Goal: Task Accomplishment & Management: Complete application form

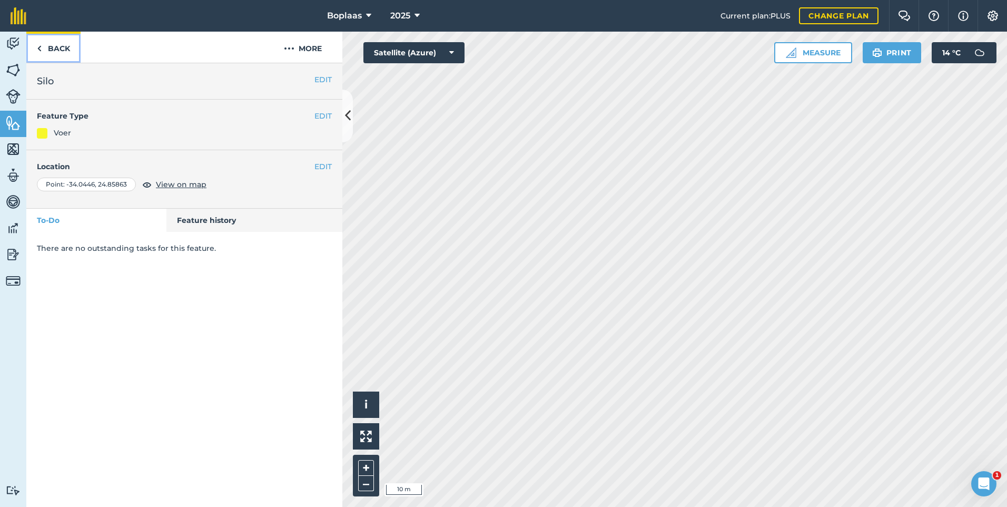
click at [54, 53] on link "Back" at bounding box center [53, 47] width 54 height 31
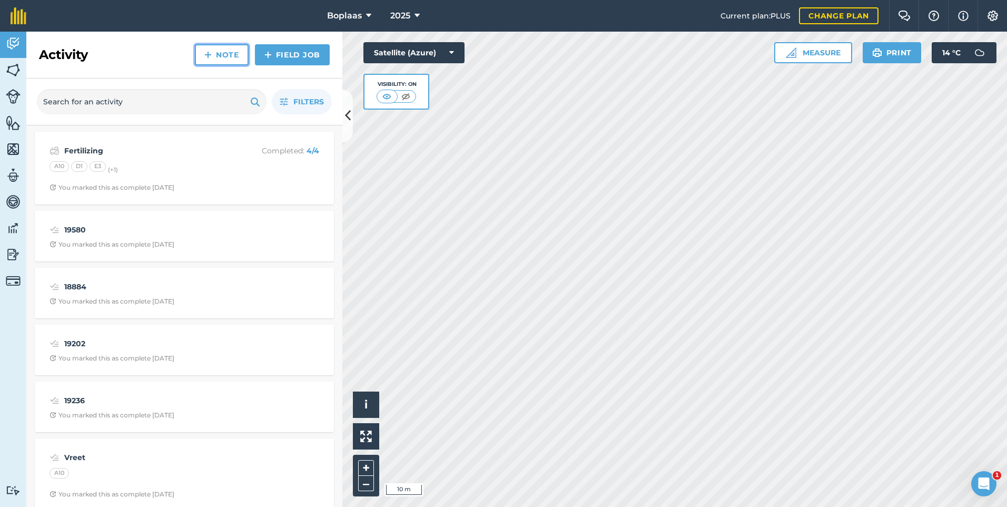
click at [228, 50] on link "Note" at bounding box center [222, 54] width 54 height 21
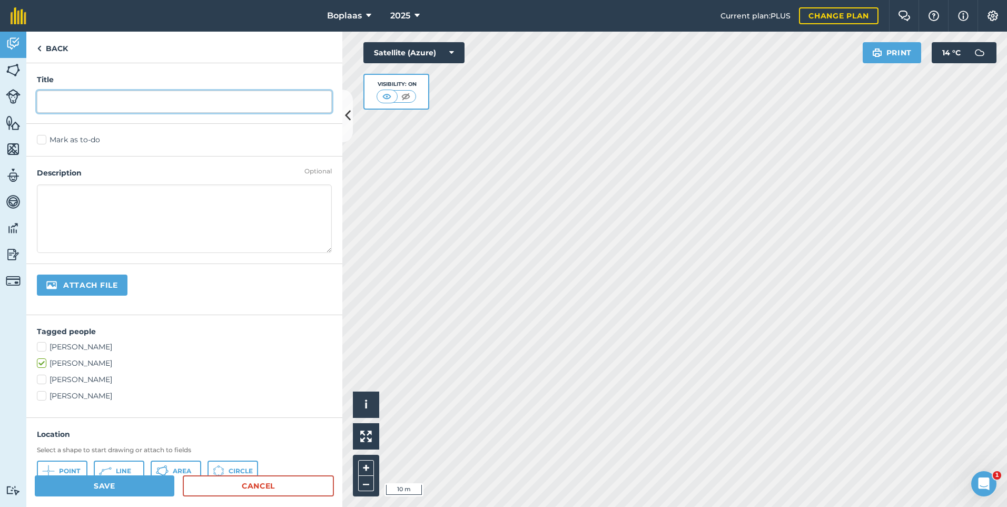
click at [110, 110] on input "text" at bounding box center [184, 102] width 295 height 22
type input "Kragvoer 18T"
click at [41, 140] on label "Mark as to-do" at bounding box center [184, 139] width 295 height 11
click at [41, 140] on input "Mark as to-do" at bounding box center [40, 137] width 7 height 7
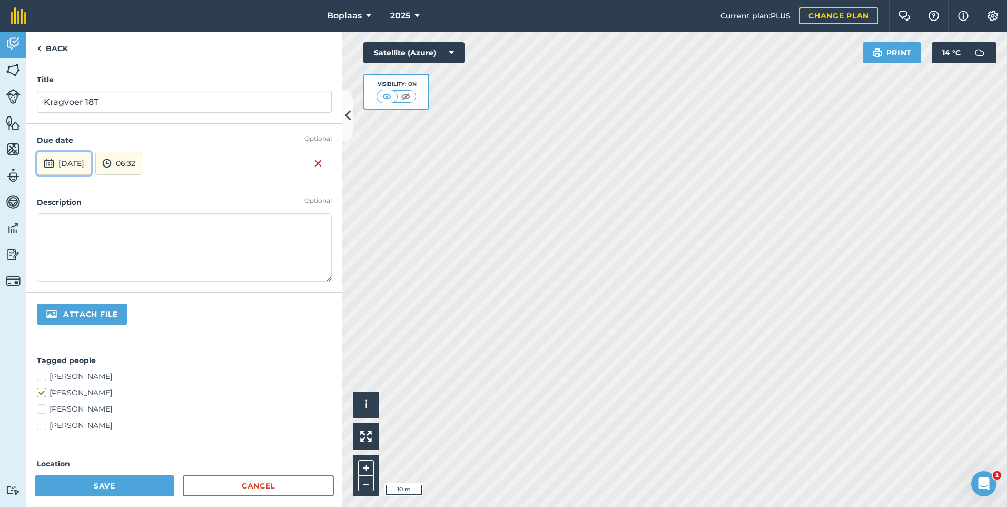
click at [76, 165] on button "[DATE]" at bounding box center [64, 163] width 54 height 23
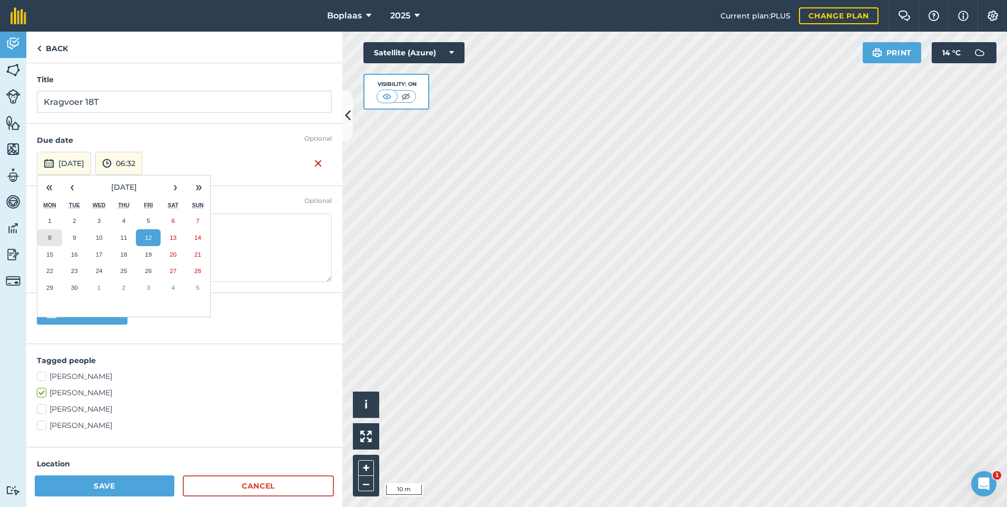
click at [56, 235] on button "8" at bounding box center [49, 237] width 25 height 17
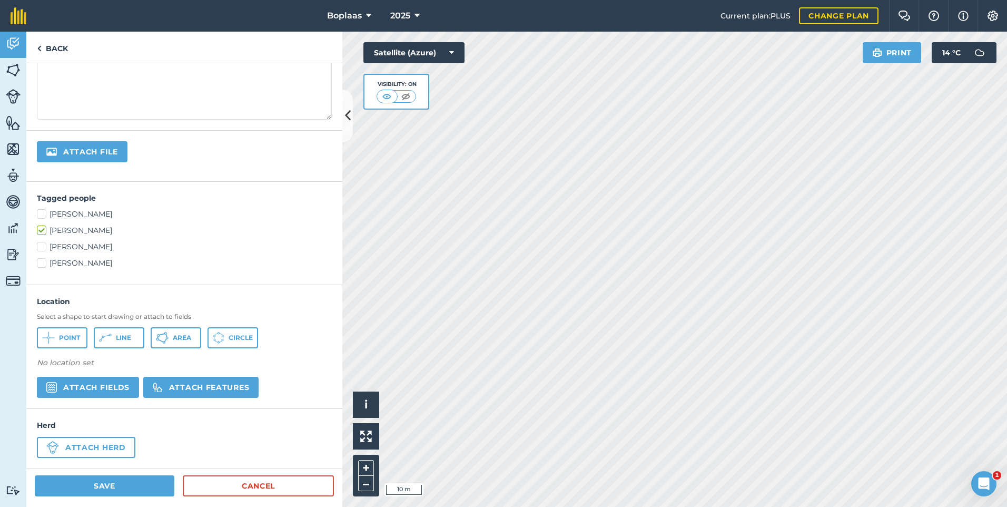
scroll to position [166, 0]
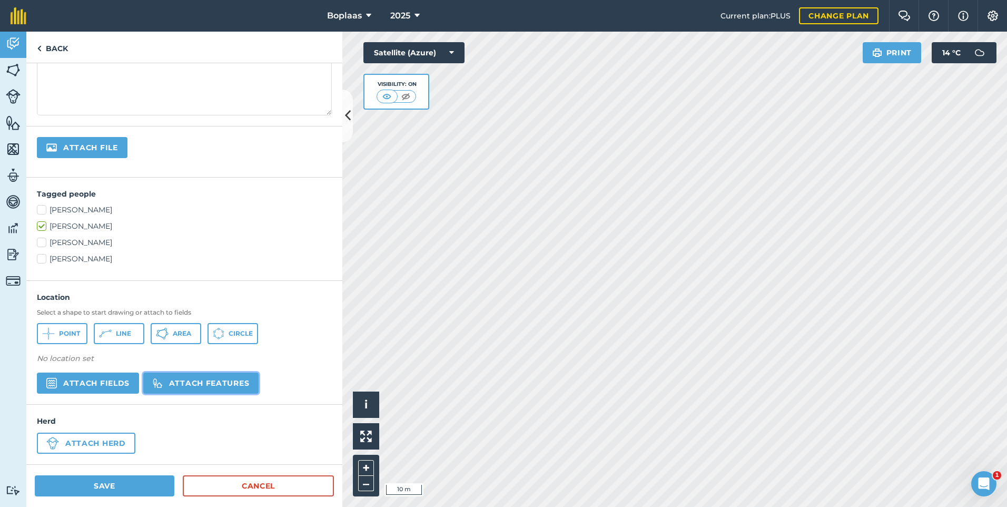
click at [205, 386] on button "Attach features" at bounding box center [200, 382] width 115 height 21
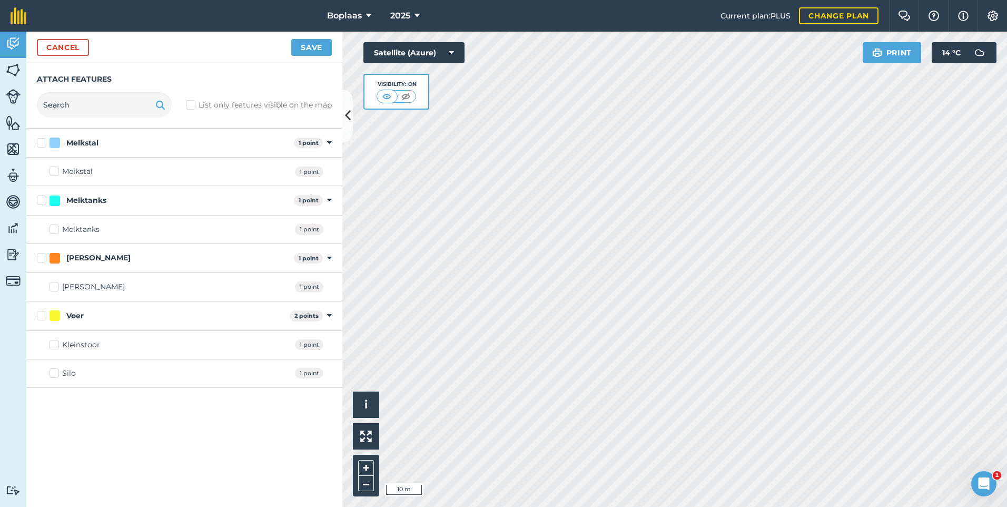
click at [50, 374] on label "Silo" at bounding box center [63, 373] width 26 height 11
click at [50, 374] on input "Silo" at bounding box center [53, 371] width 7 height 7
checkbox input "true"
click at [307, 52] on button "Save" at bounding box center [311, 47] width 41 height 17
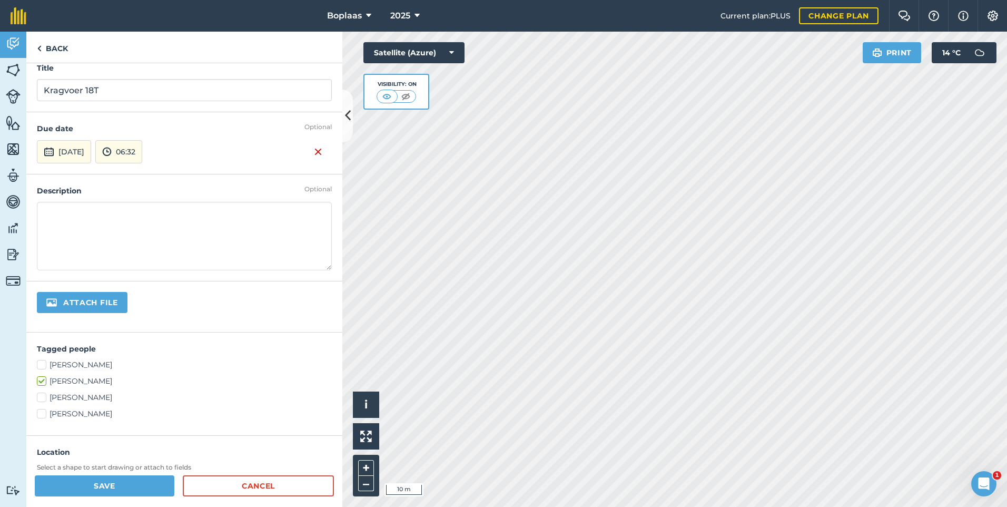
scroll to position [0, 0]
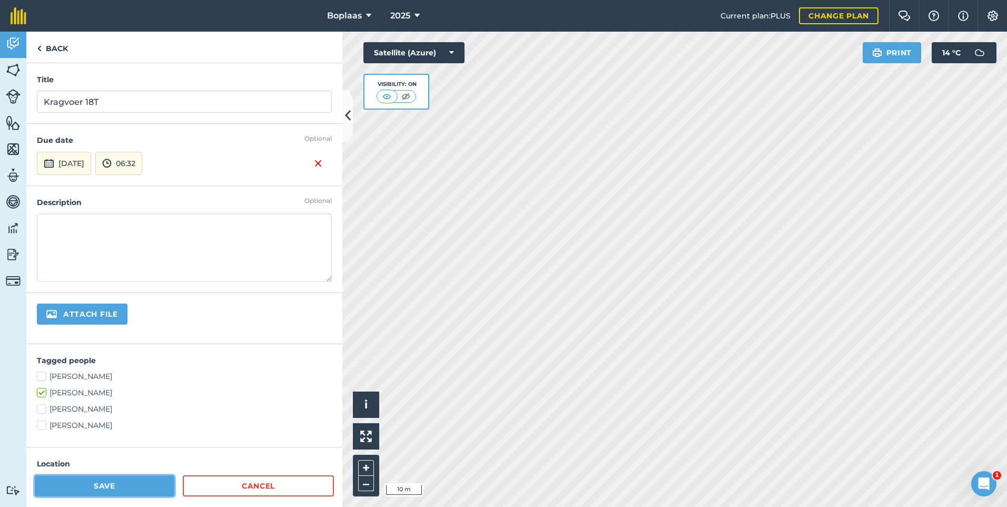
click at [124, 490] on button "Save" at bounding box center [105, 485] width 140 height 21
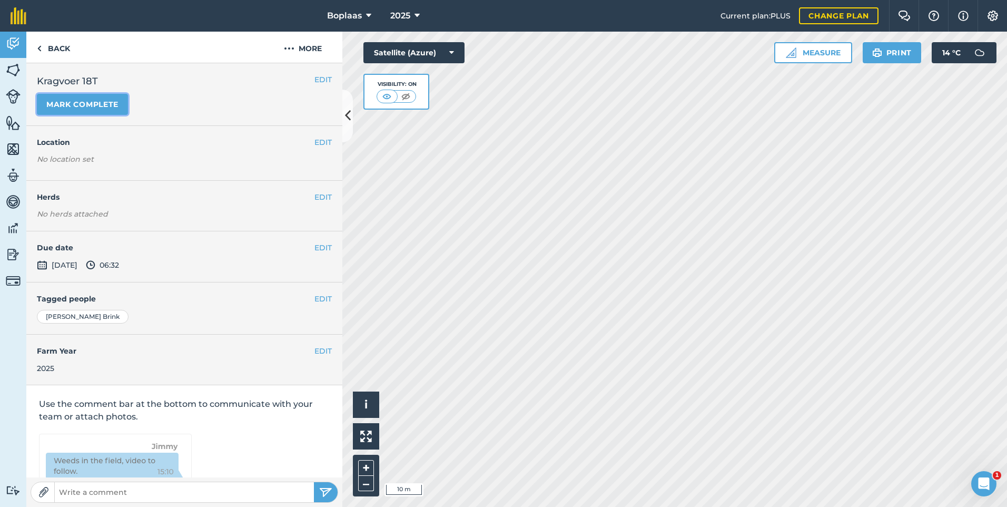
click at [106, 102] on button "Mark complete" at bounding box center [82, 104] width 91 height 21
click at [315, 249] on button "EDIT" at bounding box center [322, 248] width 17 height 12
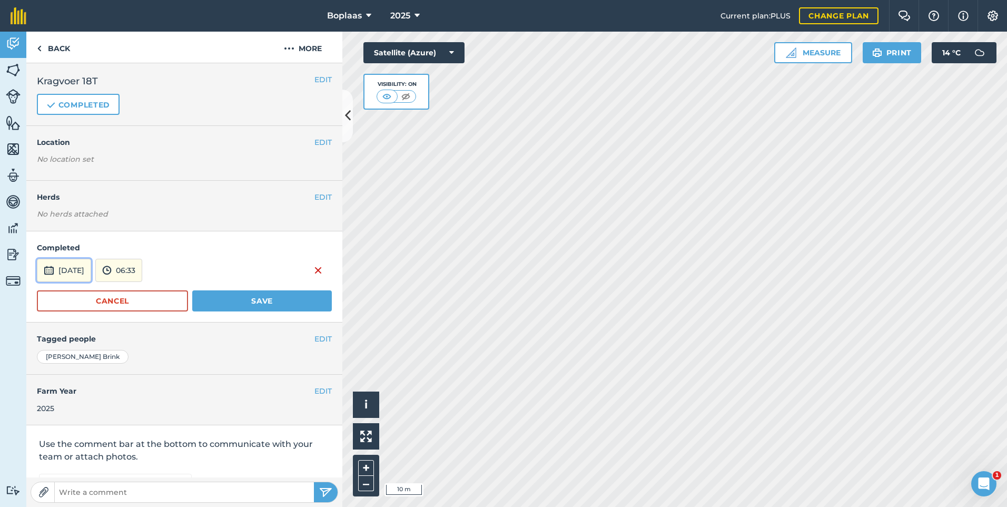
click at [61, 263] on button "[DATE]" at bounding box center [64, 270] width 54 height 23
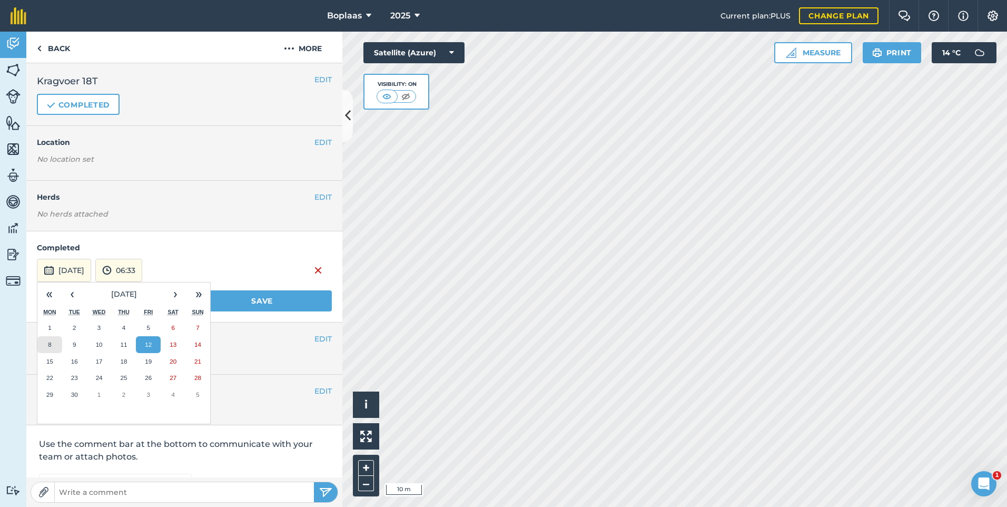
click at [53, 345] on button "8" at bounding box center [49, 344] width 25 height 17
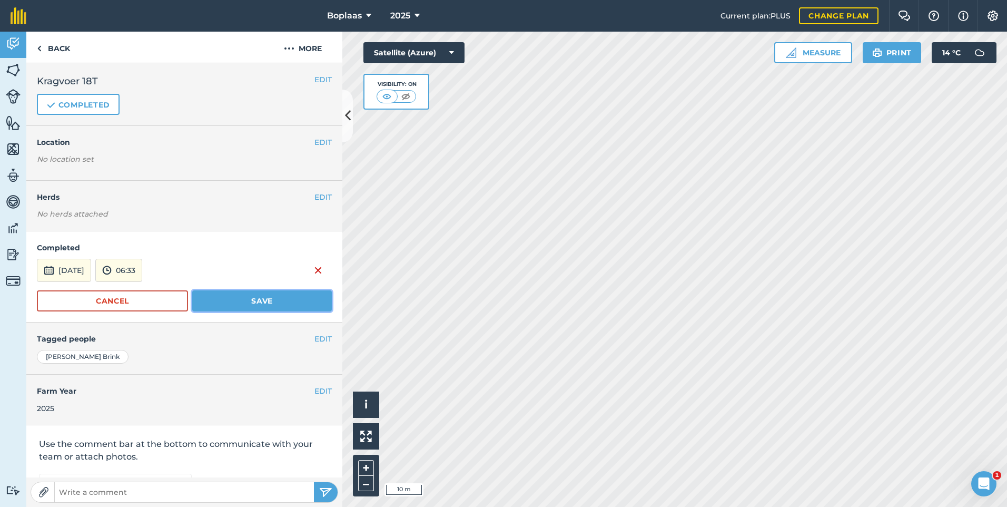
click at [261, 310] on button "Save" at bounding box center [262, 300] width 140 height 21
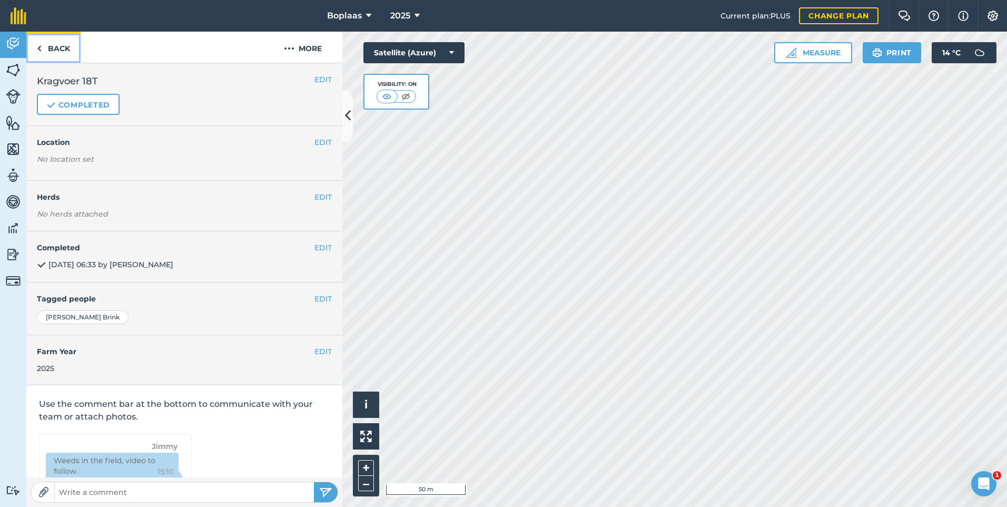
click at [57, 52] on link "Back" at bounding box center [53, 47] width 54 height 31
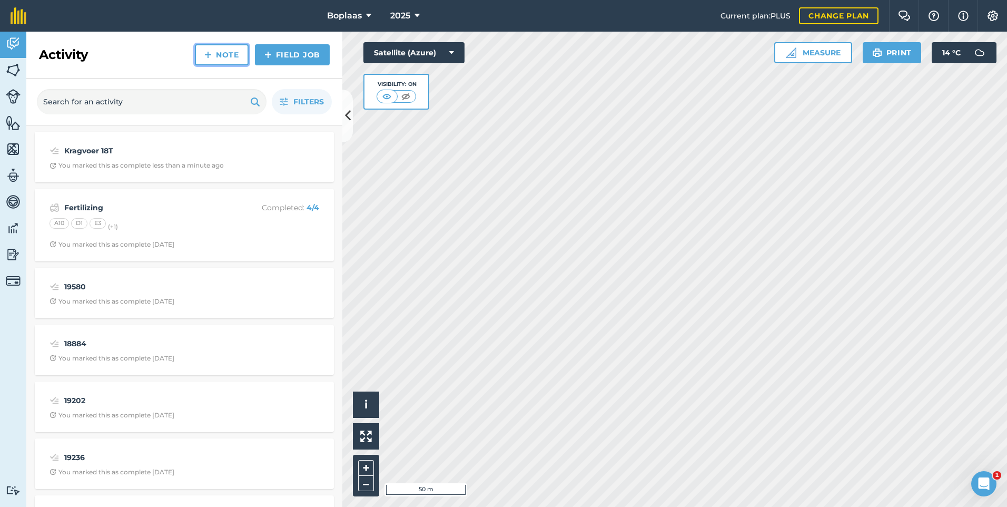
click at [215, 56] on link "Note" at bounding box center [222, 54] width 54 height 21
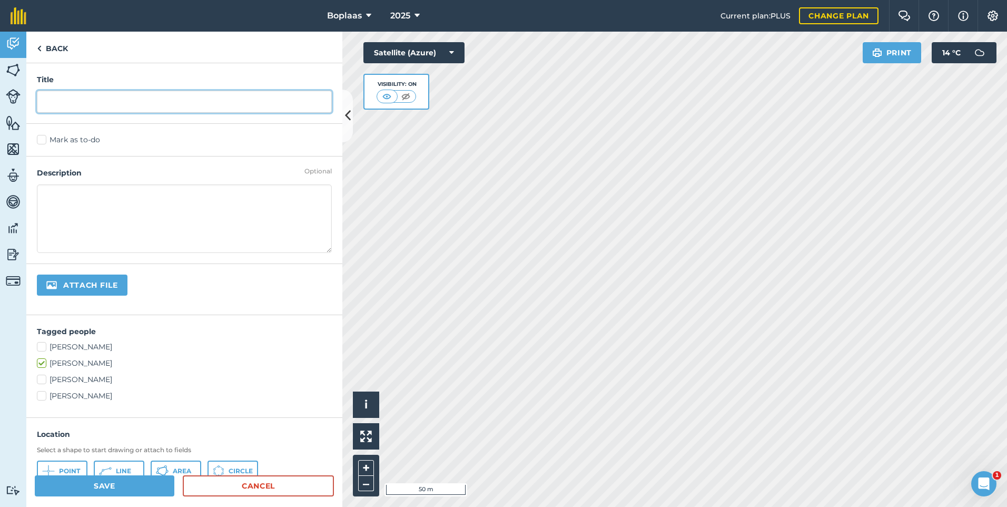
click at [110, 109] on input "text" at bounding box center [184, 102] width 295 height 22
type input "Kragvoer 18T"
click at [44, 139] on label "Mark as to-do" at bounding box center [184, 139] width 295 height 11
click at [44, 139] on input "Mark as to-do" at bounding box center [40, 137] width 7 height 7
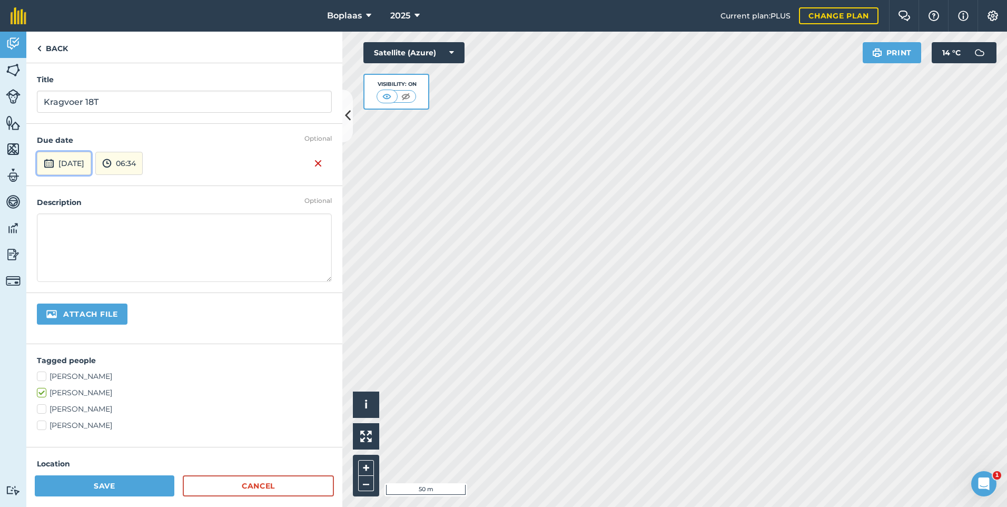
click at [87, 167] on button "[DATE]" at bounding box center [64, 163] width 54 height 23
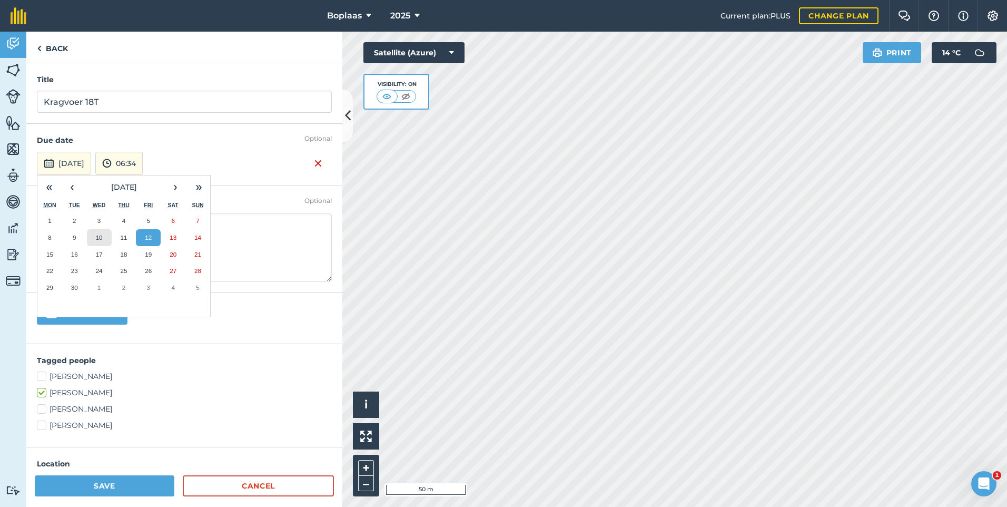
click at [102, 237] on abbr "10" at bounding box center [99, 237] width 7 height 7
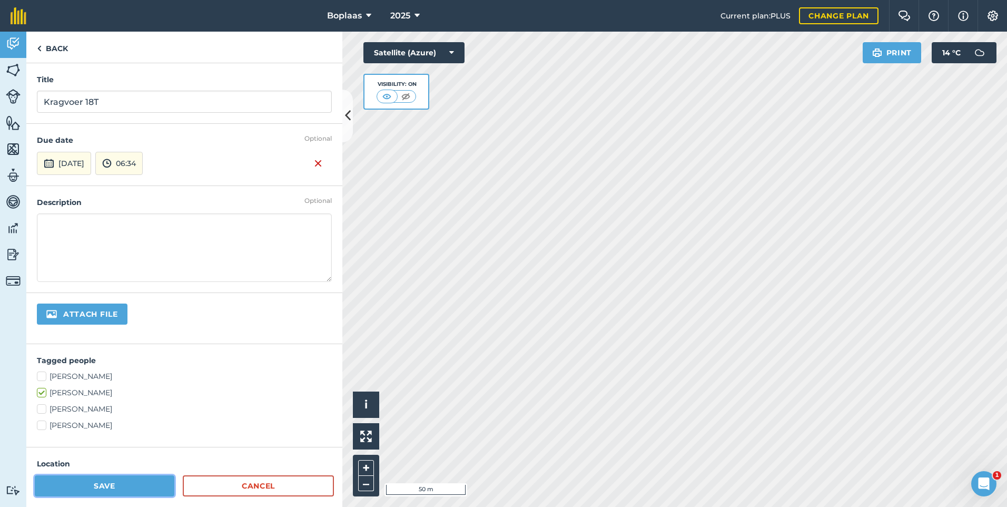
drag, startPoint x: 132, startPoint y: 489, endPoint x: 323, endPoint y: 272, distance: 288.9
click at [323, 272] on form "Back Title Kragvoer 18T Mark as to-do Optional Due date [DATE] 06:34 Optional D…" at bounding box center [184, 269] width 316 height 475
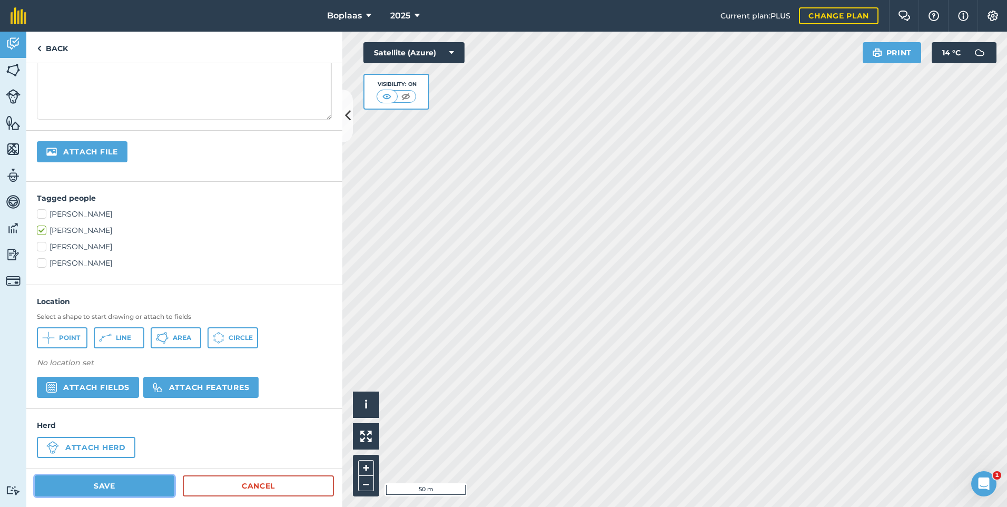
scroll to position [166, 0]
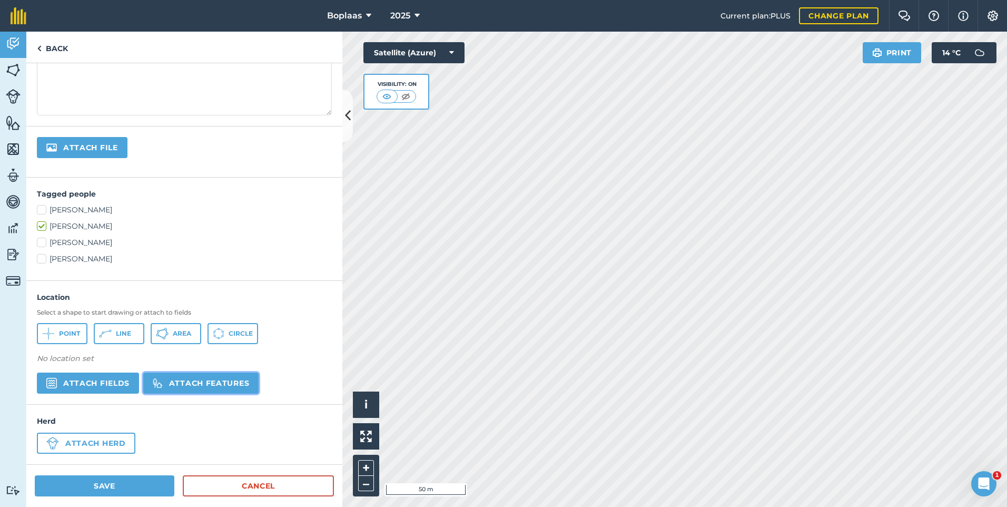
click at [205, 383] on button "Attach features" at bounding box center [200, 382] width 115 height 21
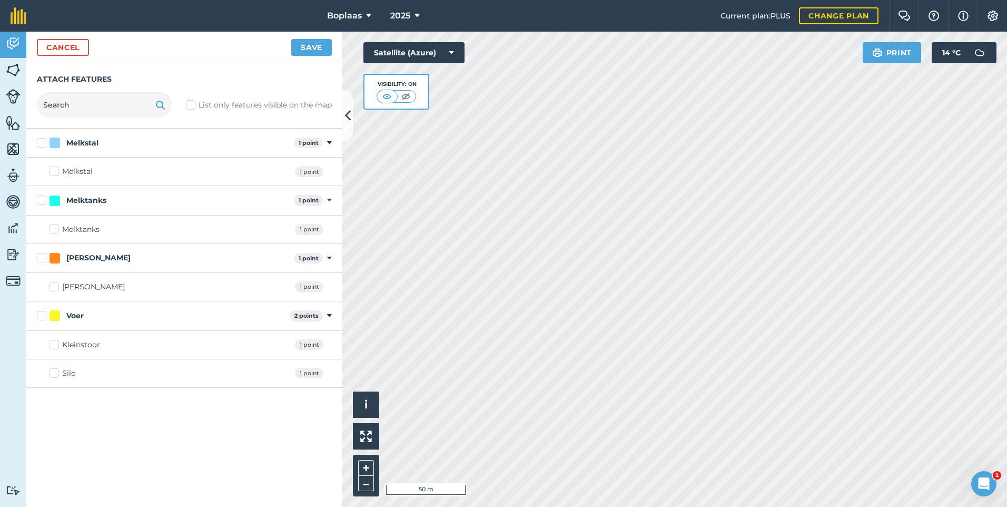
click at [57, 372] on label "Silo" at bounding box center [63, 373] width 26 height 11
click at [56, 372] on input "Silo" at bounding box center [53, 371] width 7 height 7
checkbox input "true"
click at [318, 55] on button "Save" at bounding box center [311, 47] width 41 height 17
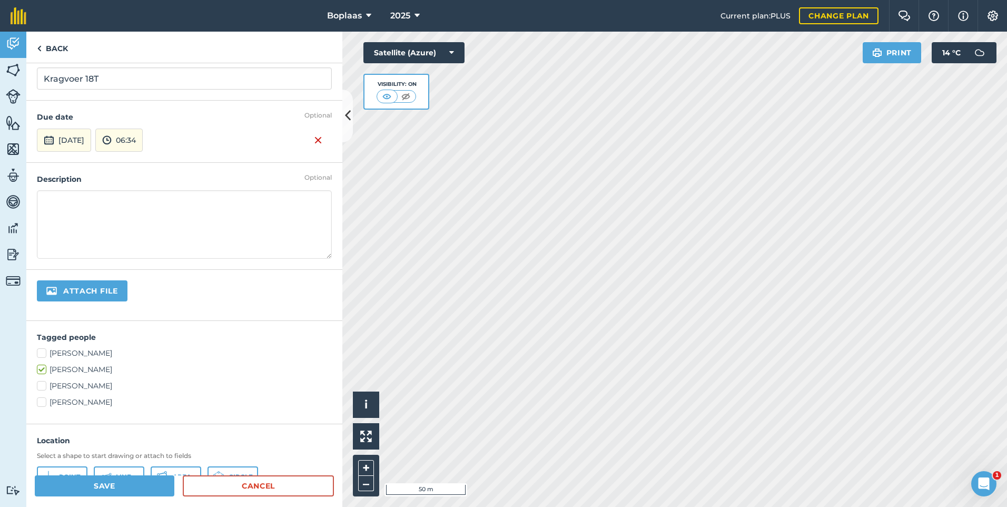
scroll to position [0, 0]
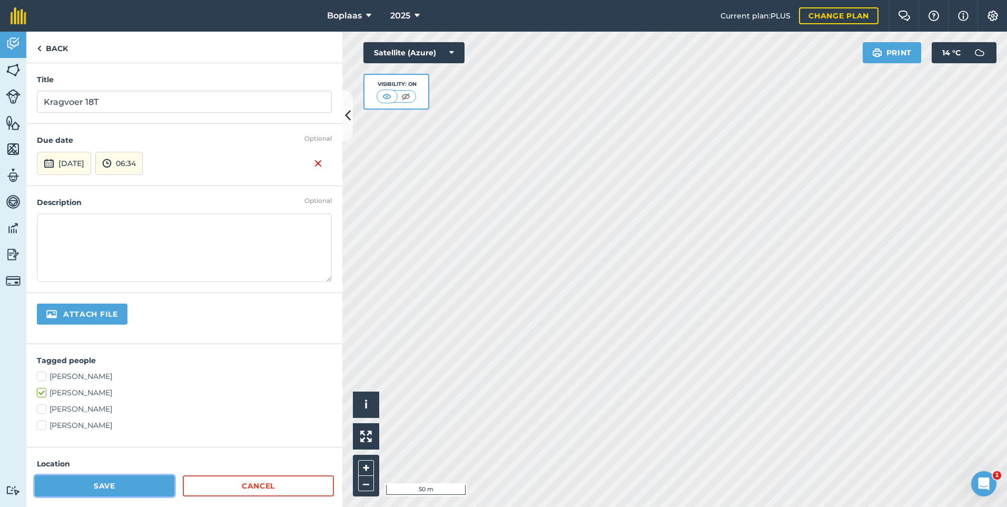
click at [126, 490] on button "Save" at bounding box center [105, 485] width 140 height 21
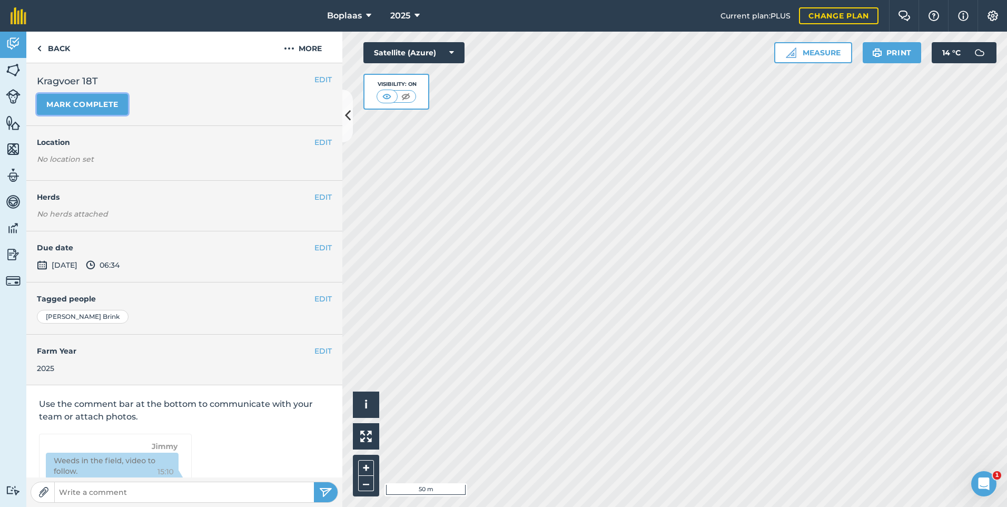
click at [100, 101] on button "Mark complete" at bounding box center [82, 104] width 91 height 21
click at [315, 249] on button "EDIT" at bounding box center [322, 248] width 17 height 12
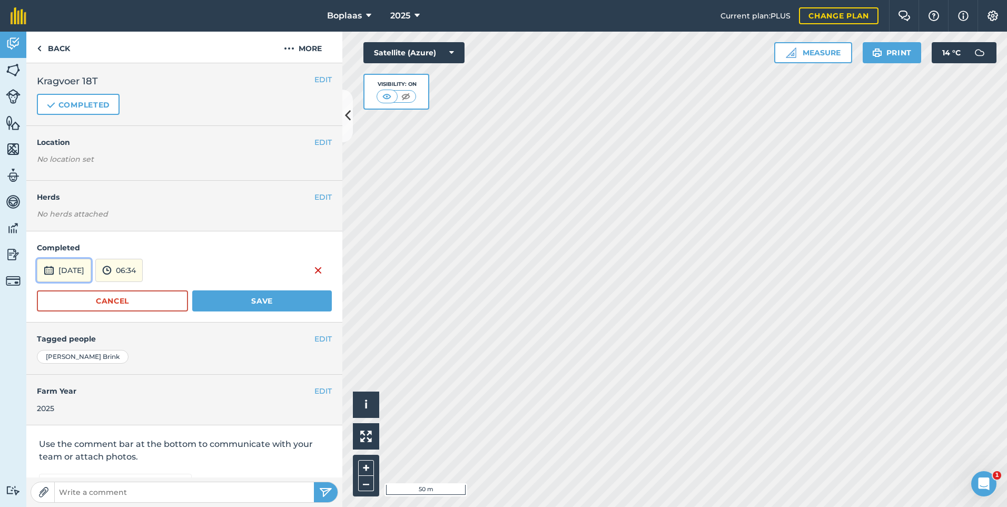
click at [79, 277] on button "[DATE]" at bounding box center [64, 270] width 54 height 23
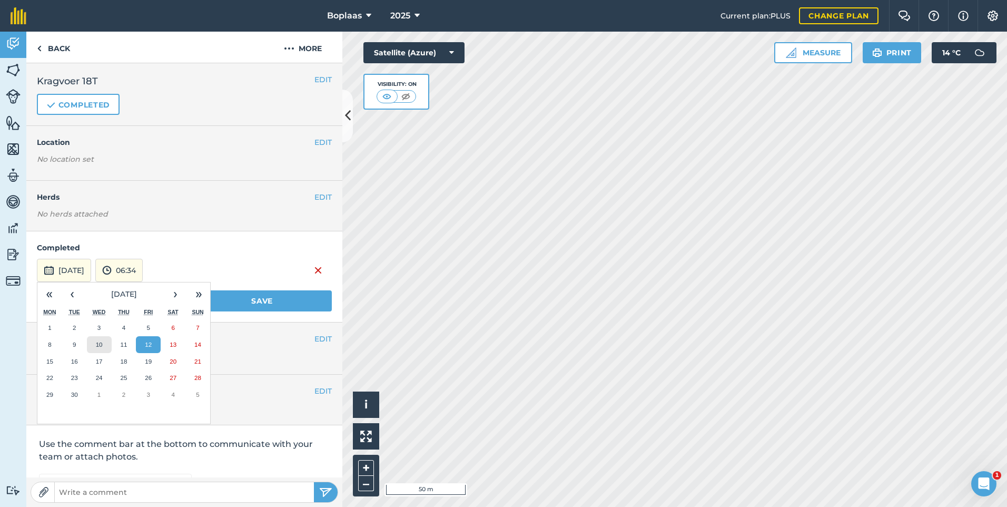
click at [104, 348] on button "10" at bounding box center [99, 344] width 25 height 17
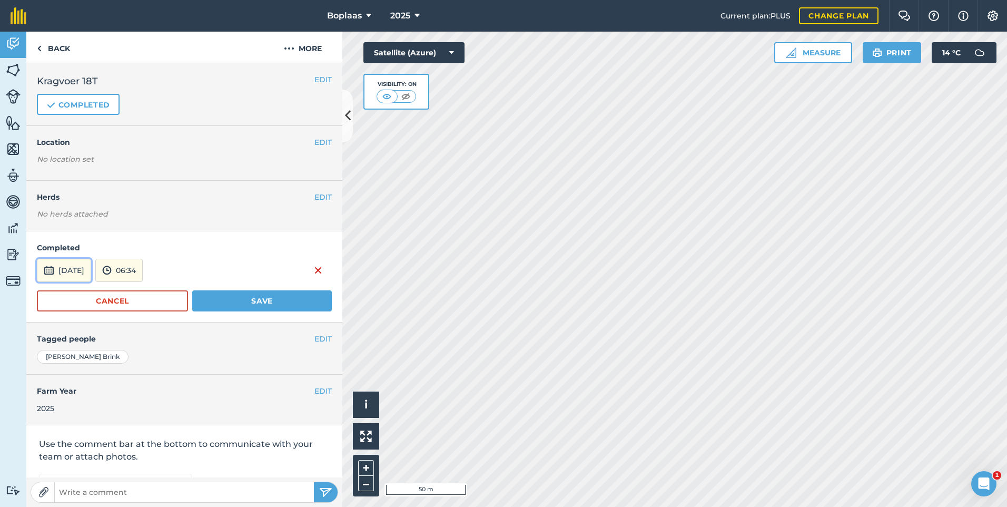
click at [91, 277] on button "[DATE]" at bounding box center [64, 270] width 54 height 23
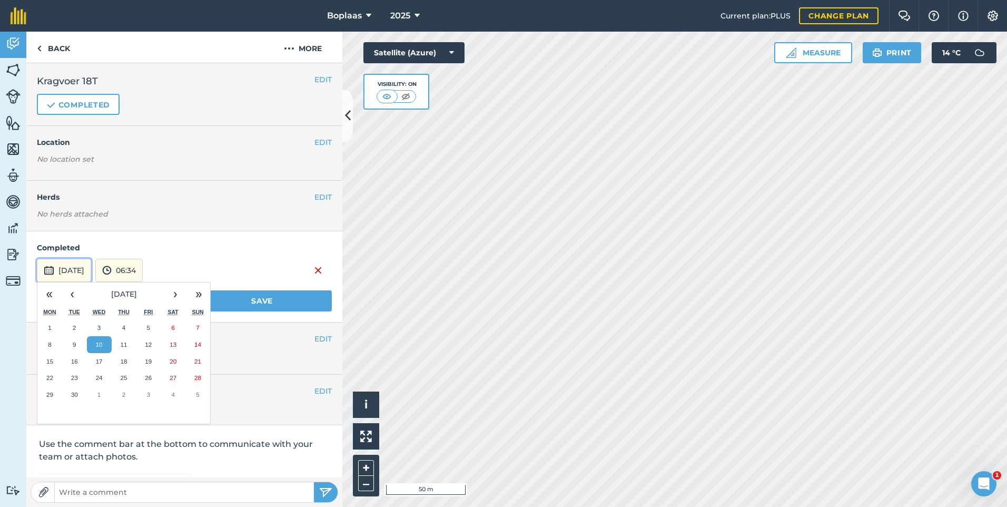
click at [91, 277] on button "[DATE]" at bounding box center [64, 270] width 54 height 23
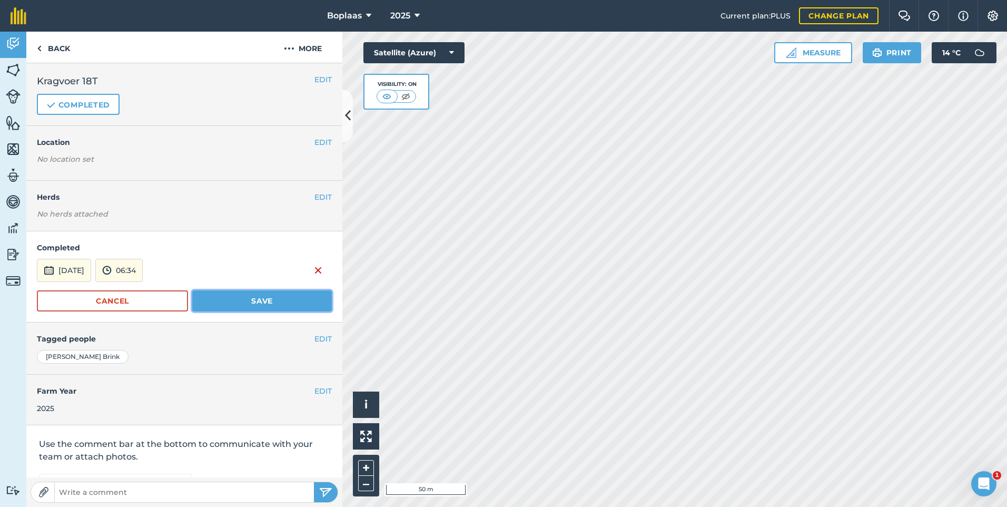
click at [262, 305] on button "Save" at bounding box center [262, 300] width 140 height 21
